Goal: Task Accomplishment & Management: Complete application form

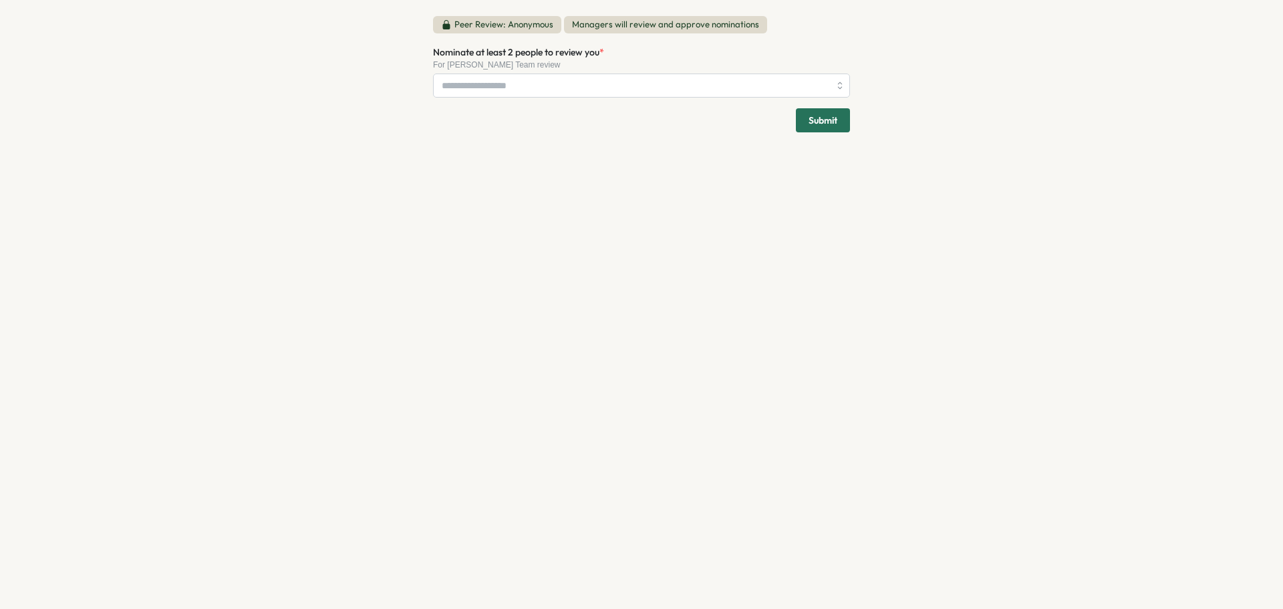
click at [520, 29] on p "Peer Review: Anonymous" at bounding box center [503, 25] width 99 height 12
click at [650, 27] on span "Managers will review and approve nominations" at bounding box center [665, 24] width 203 height 17
click at [680, 133] on div "Peer Review: Anonymous Managers will review and approve nominations Nominate at…" at bounding box center [641, 74] width 449 height 148
click at [842, 86] on div at bounding box center [641, 86] width 417 height 24
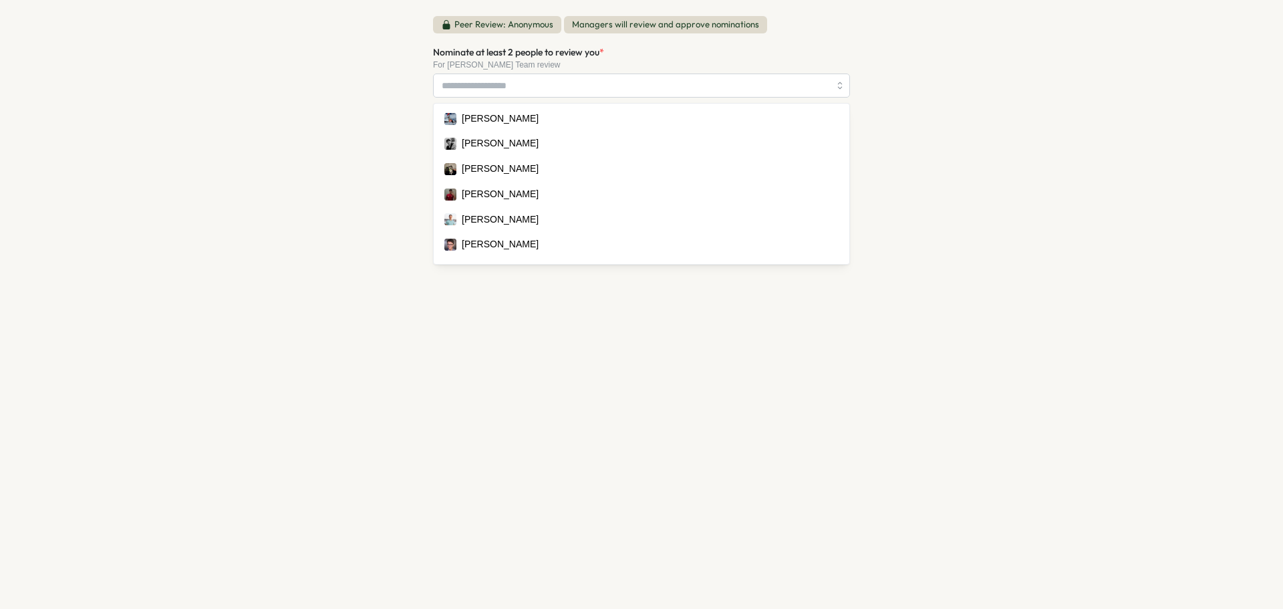
click at [944, 103] on div "Peer Review: Anonymous Managers will review and approve nominations Nominate at…" at bounding box center [641, 304] width 1283 height 609
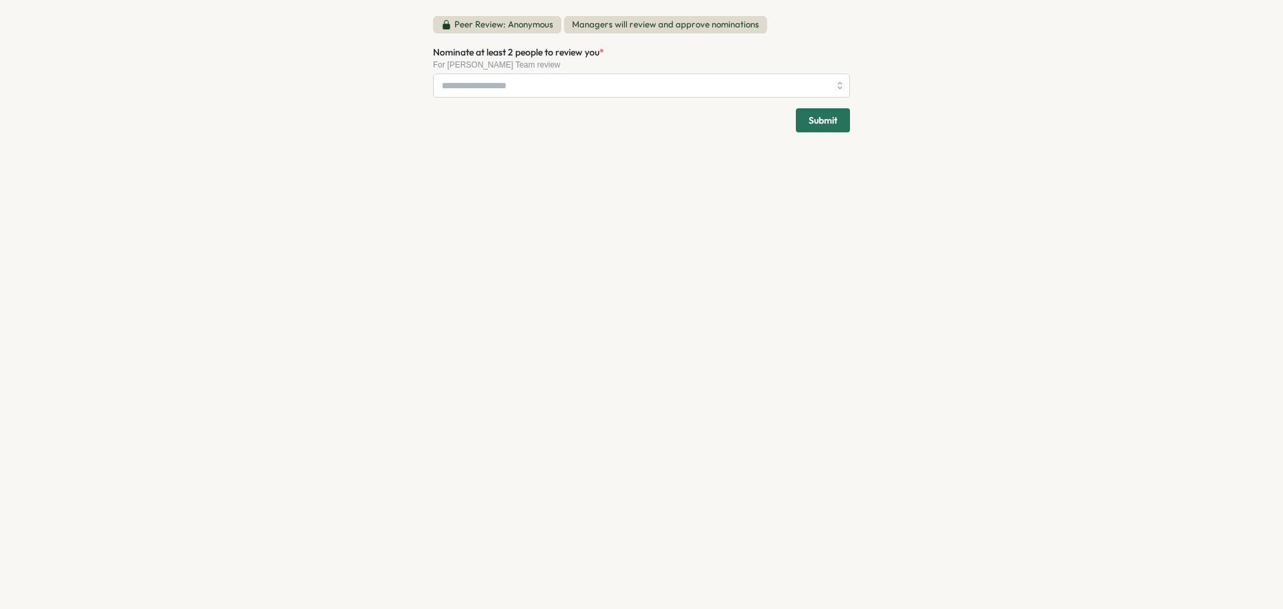
click at [944, 103] on div "Peer Review: Anonymous Managers will review and approve nominations Nominate at…" at bounding box center [641, 304] width 1283 height 609
click at [453, 205] on div "Peer Review: Anonymous Managers will review and approve nominations Nominate at…" at bounding box center [641, 304] width 449 height 609
